Goal: Navigation & Orientation: Find specific page/section

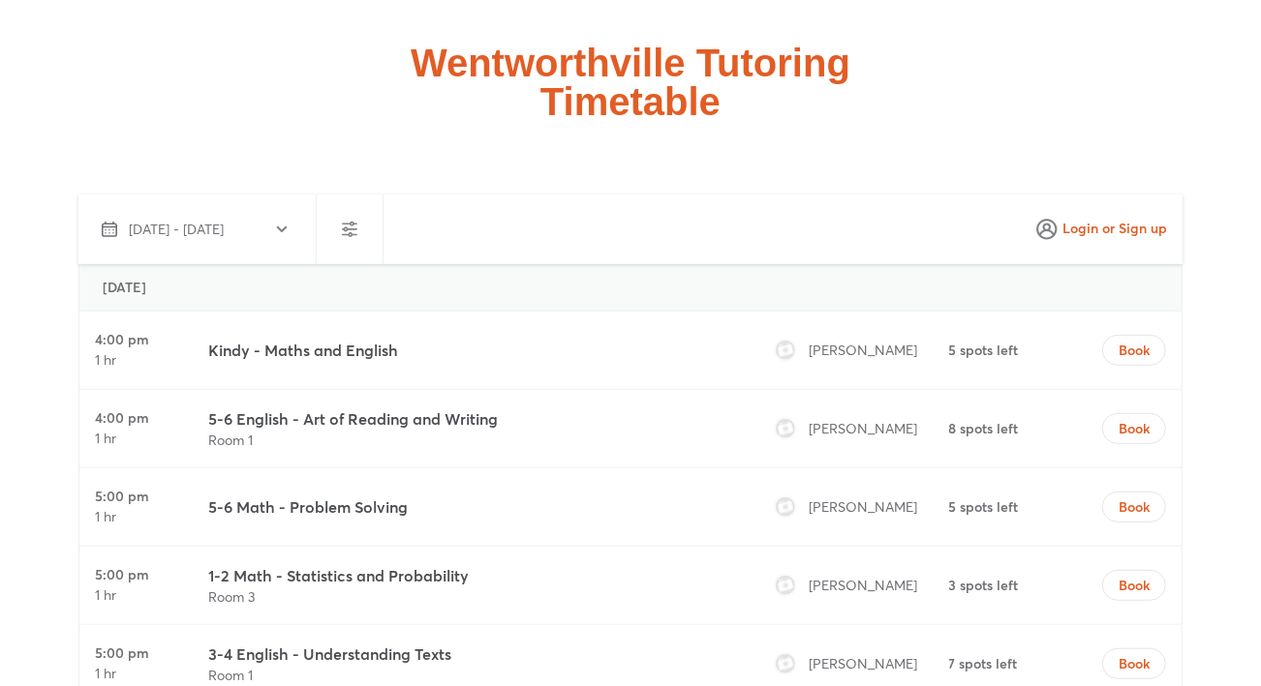
scroll to position [4958, 0]
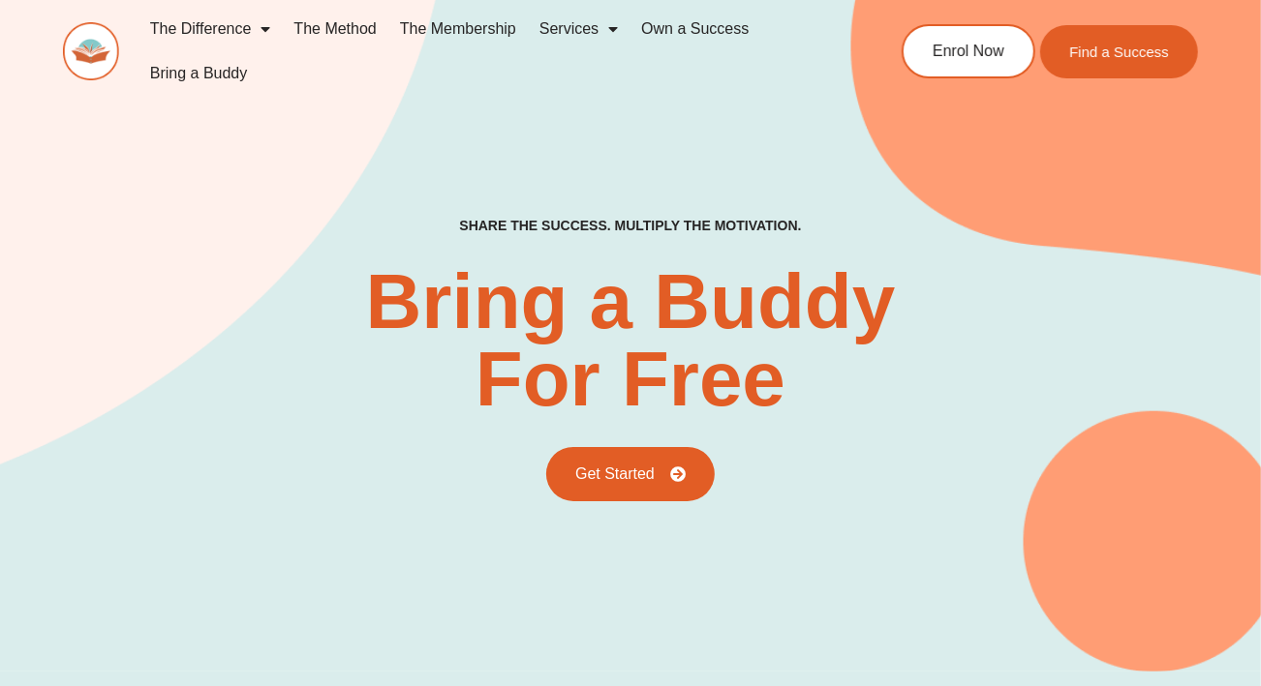
click at [505, 30] on link "The Membership" at bounding box center [457, 29] width 139 height 45
